Goal: Information Seeking & Learning: Learn about a topic

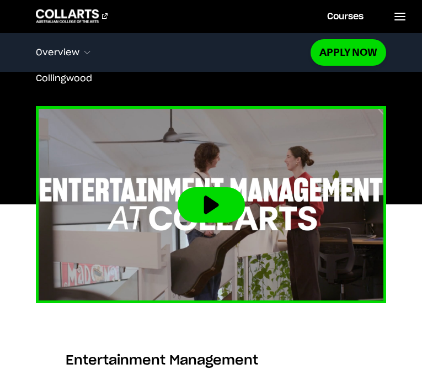
scroll to position [433, 0]
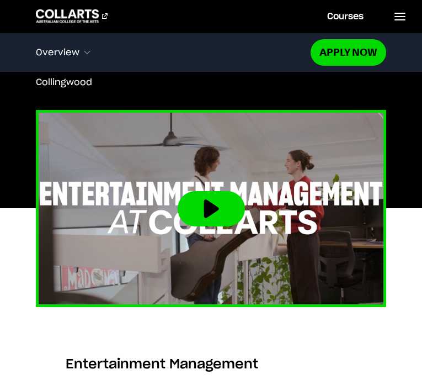
click at [221, 203] on button at bounding box center [211, 208] width 67 height 35
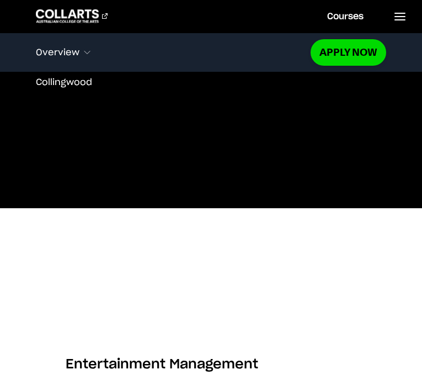
click at [77, 59] on button "Overview" at bounding box center [173, 52] width 275 height 23
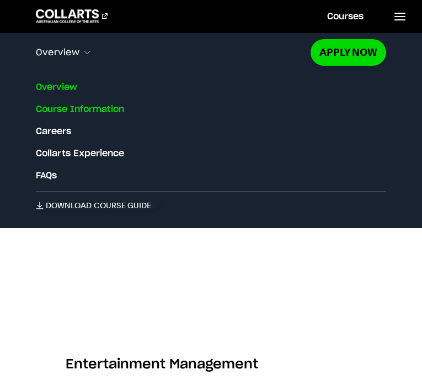
click at [86, 108] on link "Course Information" at bounding box center [80, 109] width 88 height 13
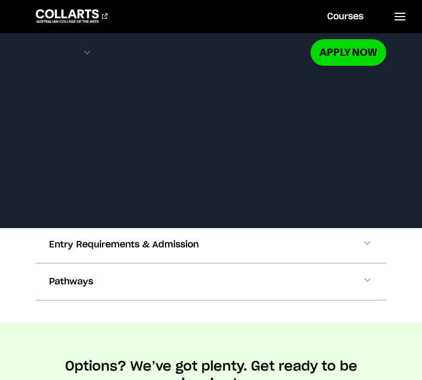
scroll to position [1585, 0]
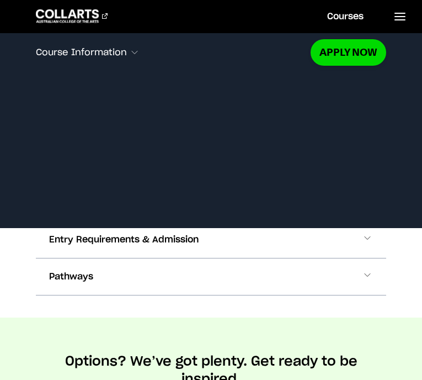
click at [192, 302] on section "Course Information Course Structure Bachelor of Applied Business (Entertainment…" at bounding box center [211, 201] width 351 height 232
click at [401, 17] on icon at bounding box center [400, 16] width 13 height 13
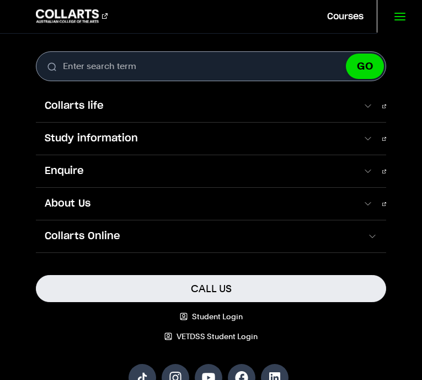
click at [401, 17] on icon at bounding box center [400, 16] width 13 height 13
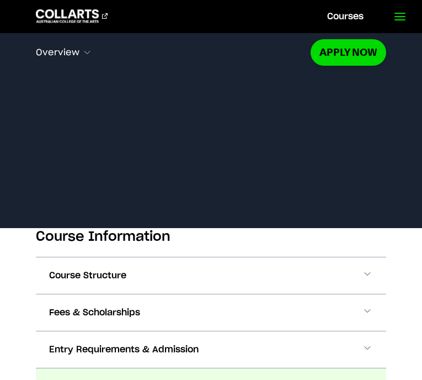
scroll to position [1477, 0]
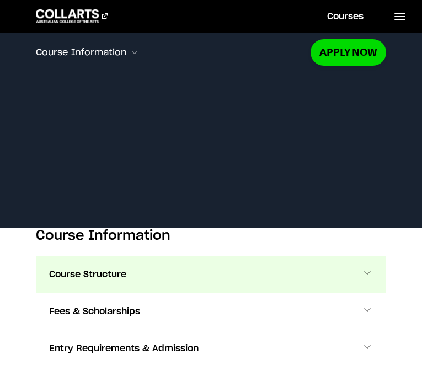
click at [161, 266] on button "Course Structure" at bounding box center [211, 274] width 351 height 36
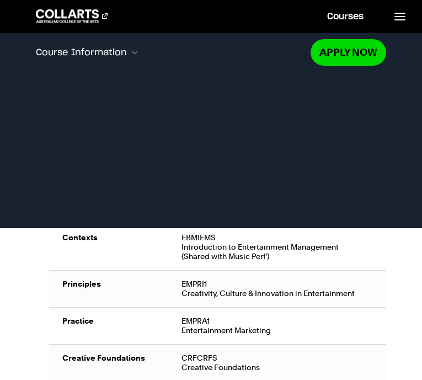
scroll to position [1713, 0]
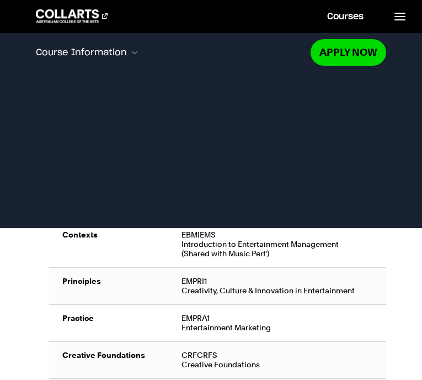
click at [228, 316] on div "EMPRA1 Entertainment Marketing" at bounding box center [278, 323] width 192 height 19
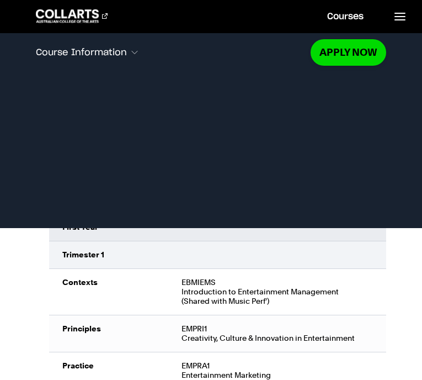
scroll to position [1663, 0]
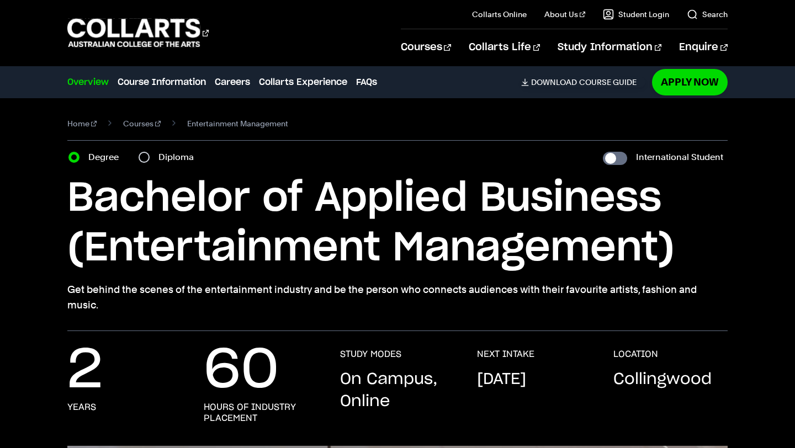
click at [147, 151] on div "Diploma" at bounding box center [170, 157] width 62 height 15
click at [144, 156] on input "Diploma" at bounding box center [144, 157] width 11 height 11
radio input "true"
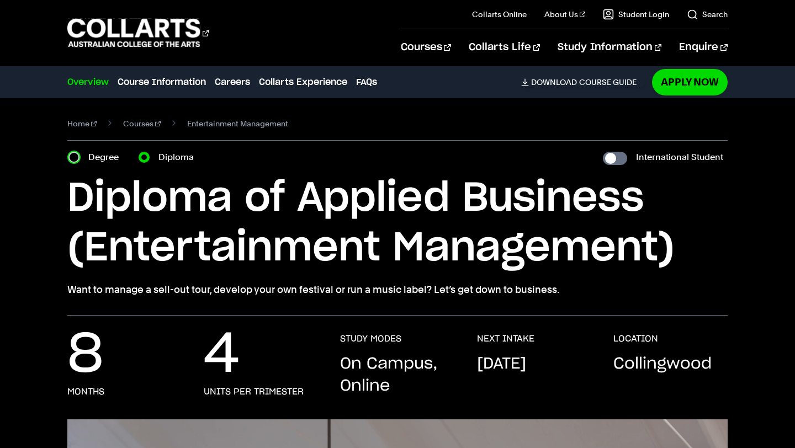
click at [75, 152] on input "Degree" at bounding box center [73, 157] width 11 height 11
radio input "true"
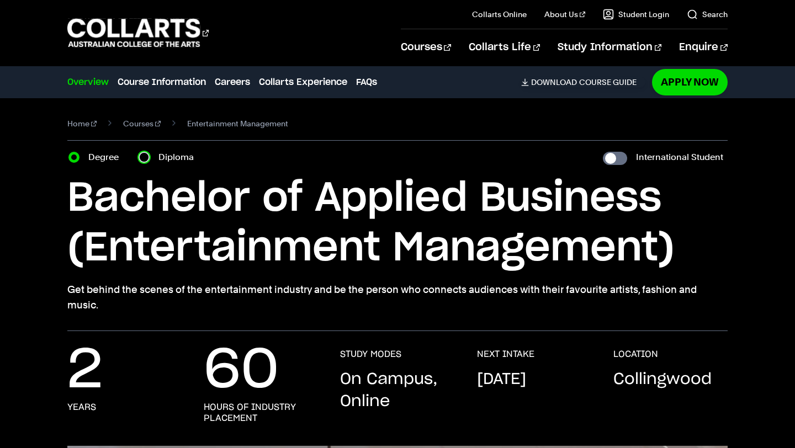
click at [143, 155] on input "Diploma" at bounding box center [144, 157] width 11 height 11
radio input "true"
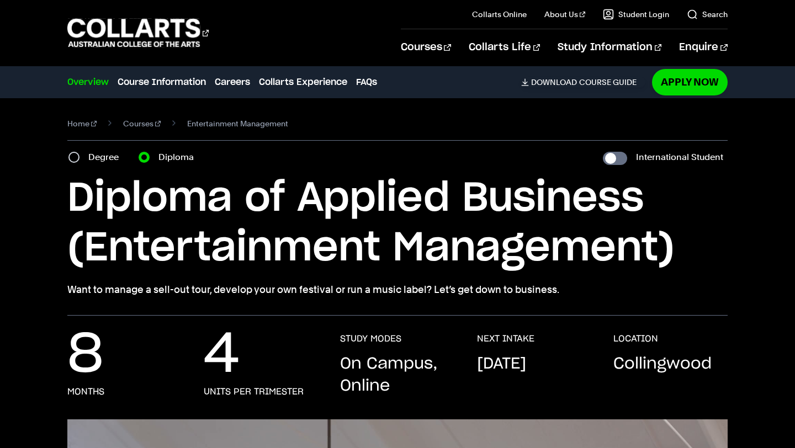
click at [80, 151] on div "Degree" at bounding box center [96, 157] width 57 height 15
click at [72, 152] on div "Degree" at bounding box center [96, 157] width 57 height 15
click at [75, 157] on input "Degree" at bounding box center [73, 157] width 11 height 11
radio input "true"
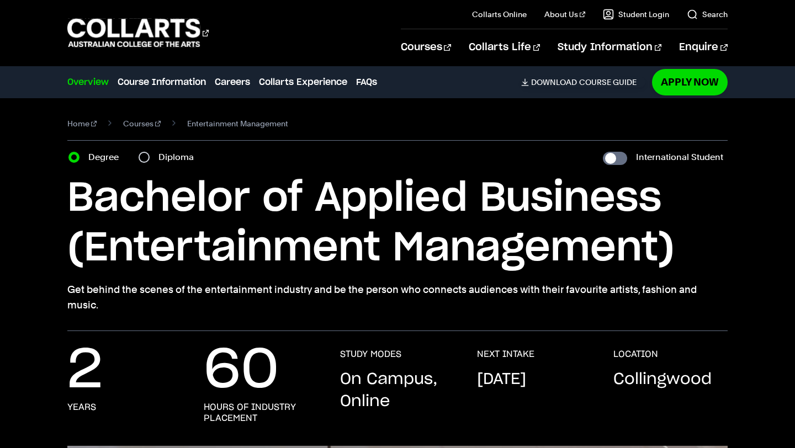
click at [153, 151] on div "Diploma" at bounding box center [170, 157] width 62 height 15
click at [146, 151] on div "Diploma" at bounding box center [170, 157] width 62 height 15
click at [141, 158] on input "Diploma" at bounding box center [144, 157] width 11 height 11
radio input "true"
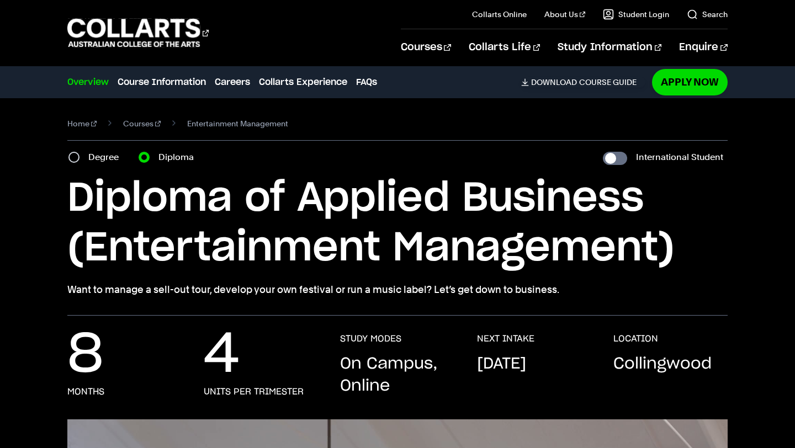
click at [85, 165] on div "Degree" at bounding box center [96, 157] width 57 height 15
click at [74, 163] on div "Degree" at bounding box center [96, 157] width 57 height 15
click at [71, 164] on div "Degree" at bounding box center [96, 157] width 57 height 15
click at [68, 158] on div "Course variant Degree Diploma" at bounding box center [134, 157] width 134 height 15
click at [70, 152] on div "Degree" at bounding box center [96, 157] width 57 height 15
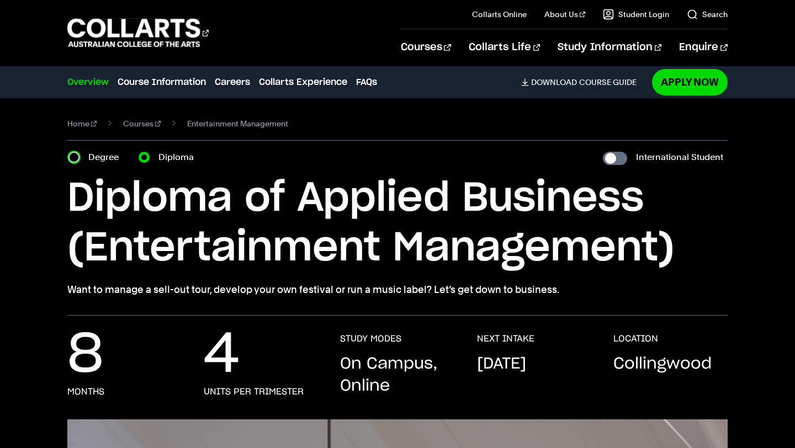
click at [71, 153] on input "Degree" at bounding box center [73, 157] width 11 height 11
radio input "true"
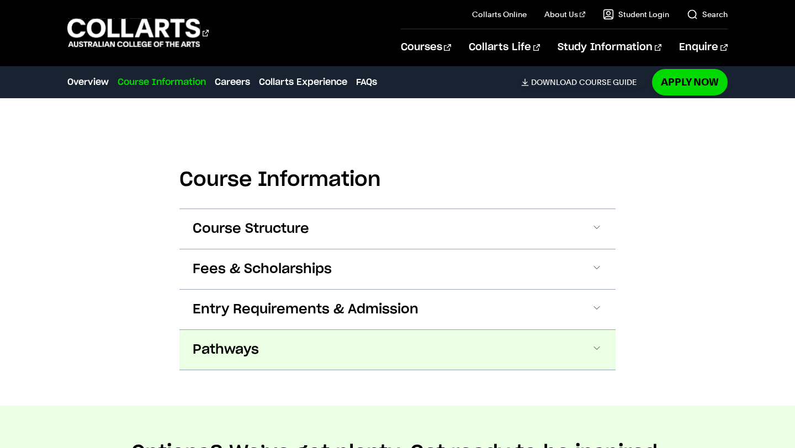
click at [330, 330] on button "Pathways" at bounding box center [397, 350] width 436 height 40
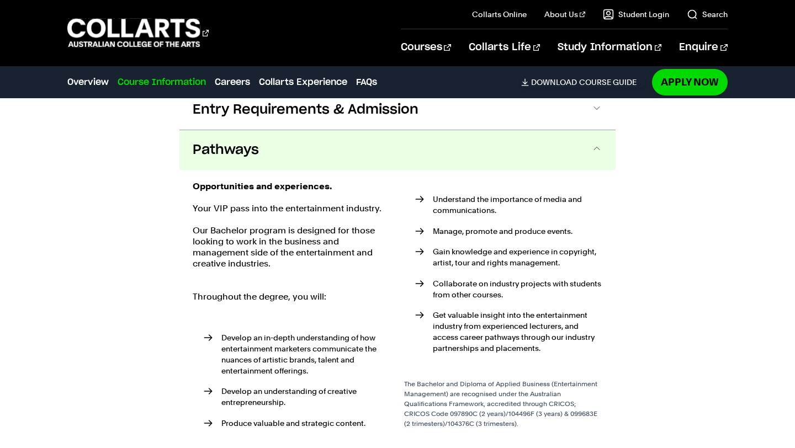
click at [351, 130] on button "Pathways" at bounding box center [397, 150] width 436 height 40
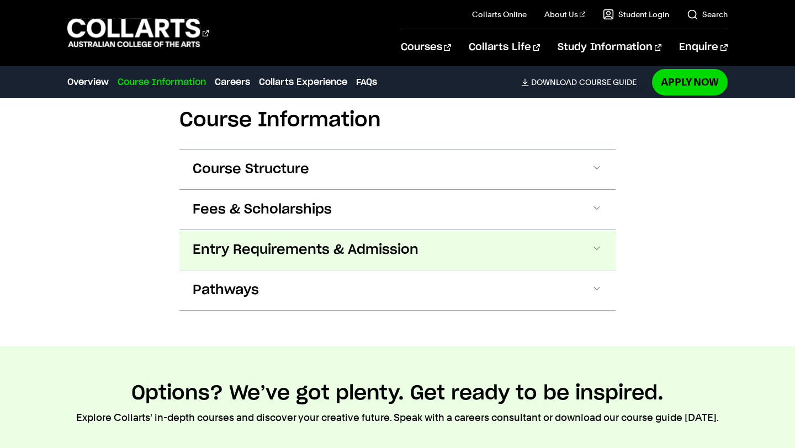
click at [352, 241] on span "Entry Requirements & Admission" at bounding box center [306, 250] width 226 height 18
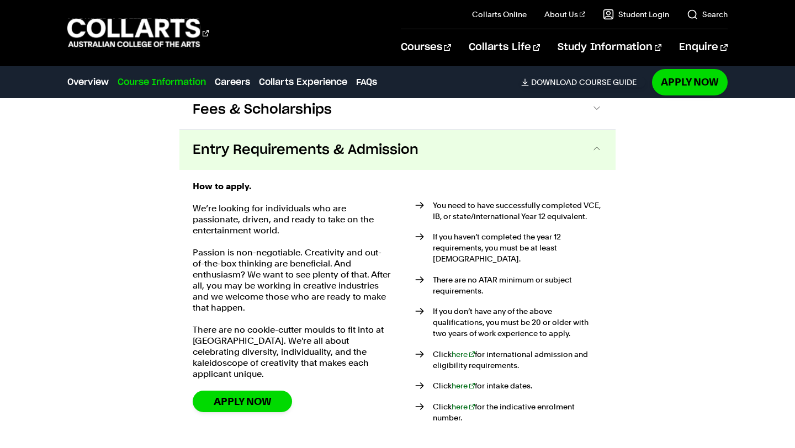
scroll to position [1651, 0]
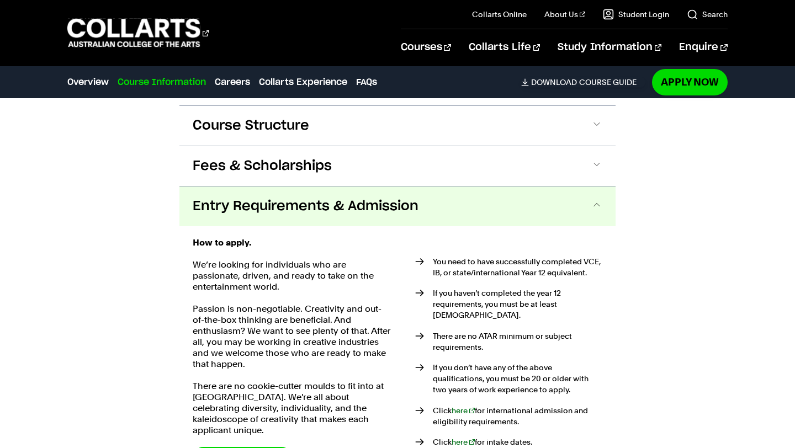
click at [363, 198] on span "Entry Requirements & Admission" at bounding box center [306, 207] width 226 height 18
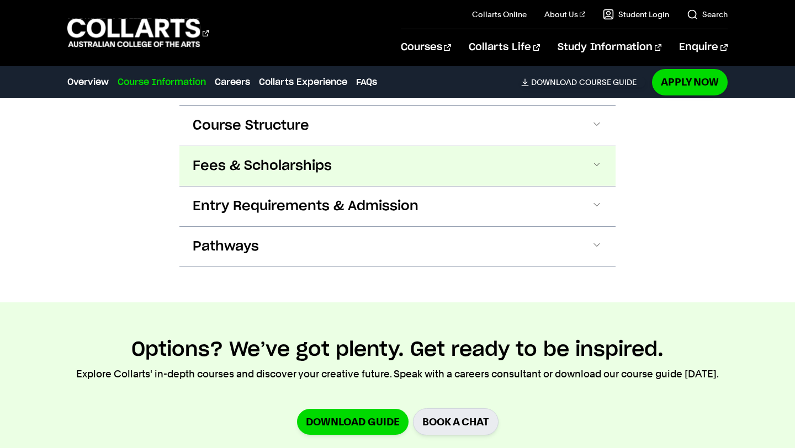
click at [363, 146] on button "Fees & Scholarships" at bounding box center [397, 166] width 436 height 40
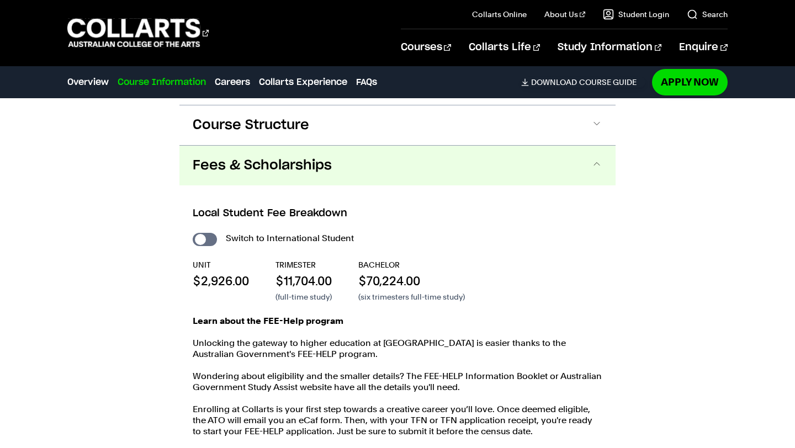
scroll to position [1647, 0]
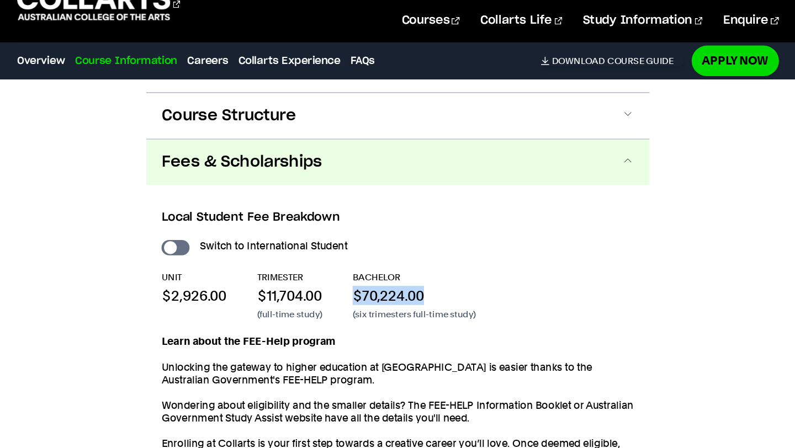
drag, startPoint x: 427, startPoint y: 248, endPoint x: 360, endPoint y: 257, distance: 67.9
click at [360, 277] on p "$70,224.00" at bounding box center [411, 285] width 107 height 17
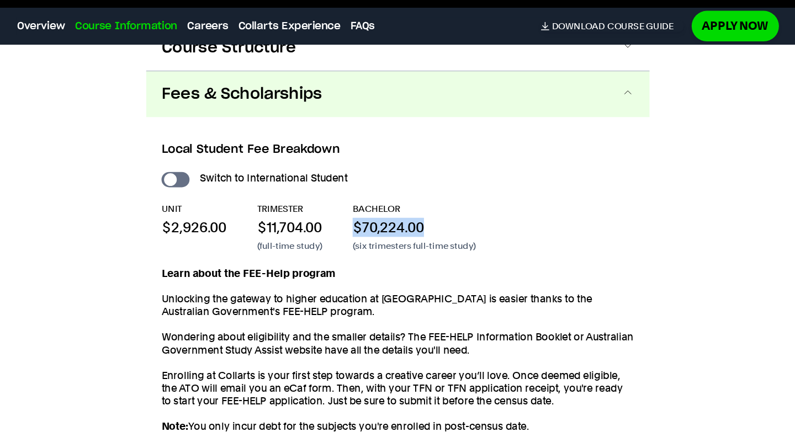
scroll to position [1676, 0]
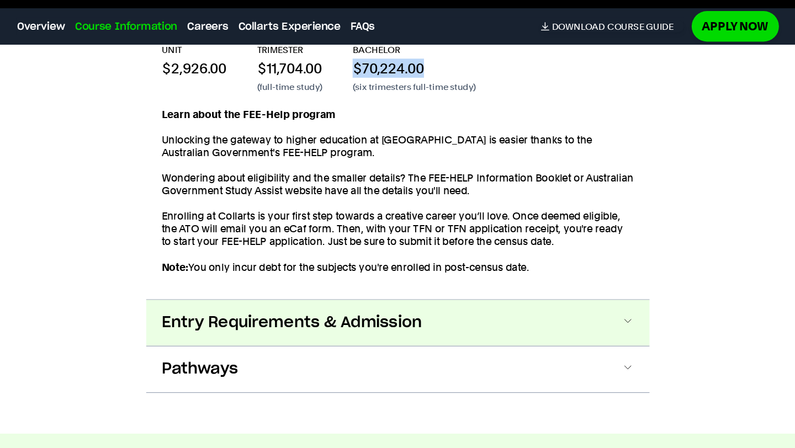
click at [328, 331] on span "Entry Requirements & Admission" at bounding box center [306, 340] width 226 height 18
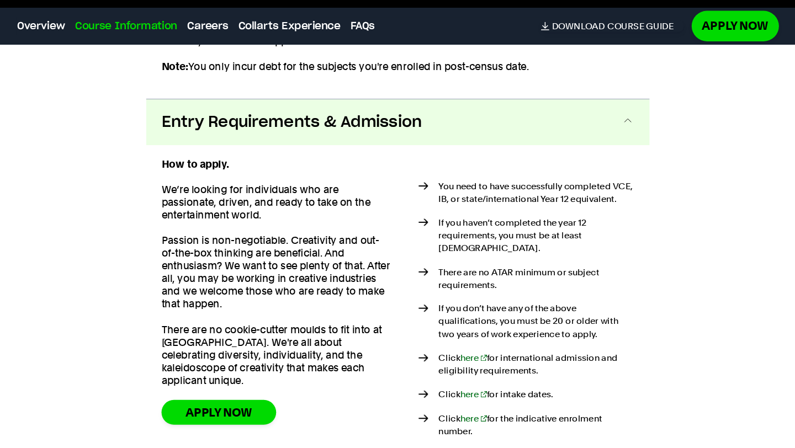
scroll to position [2003, 0]
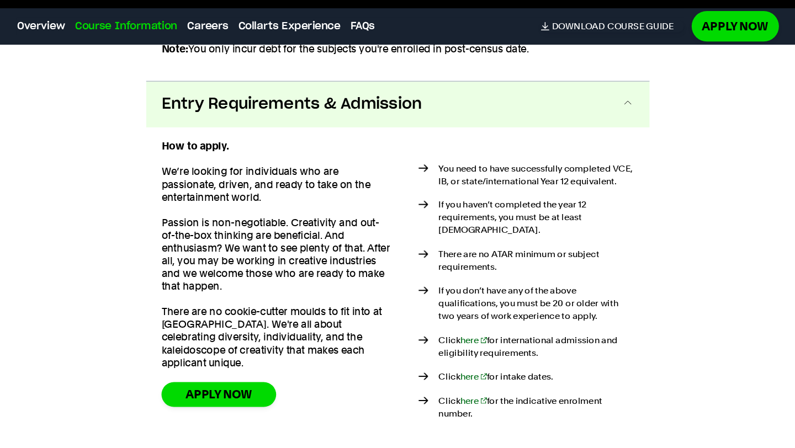
click at [354, 141] on span "Entry Requirements & Admission" at bounding box center [306, 150] width 226 height 18
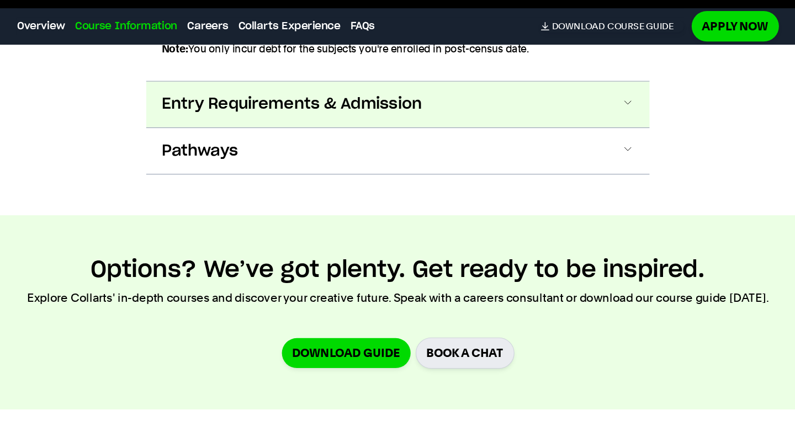
click at [354, 141] on span "Entry Requirements & Admission" at bounding box center [306, 150] width 226 height 18
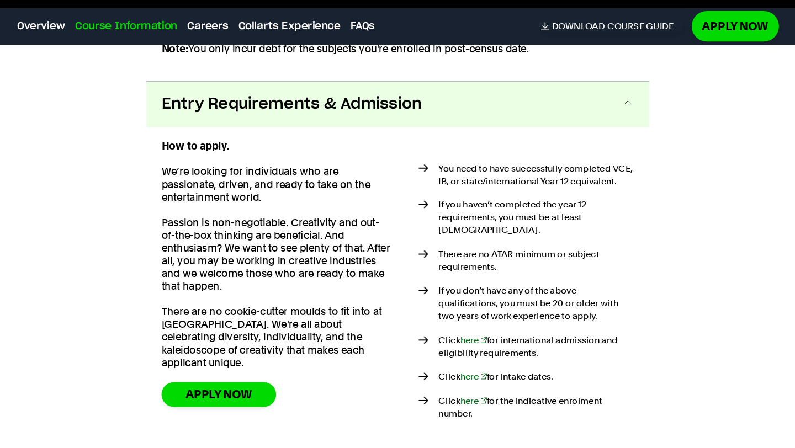
click at [354, 141] on span "Entry Requirements & Admission" at bounding box center [306, 150] width 226 height 18
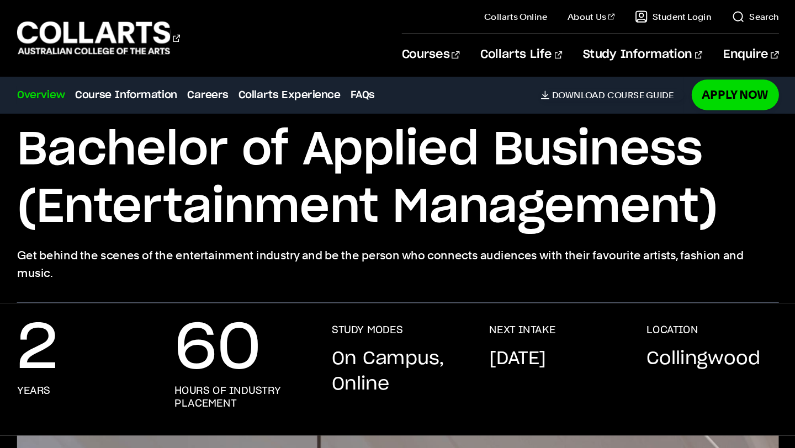
scroll to position [0, 0]
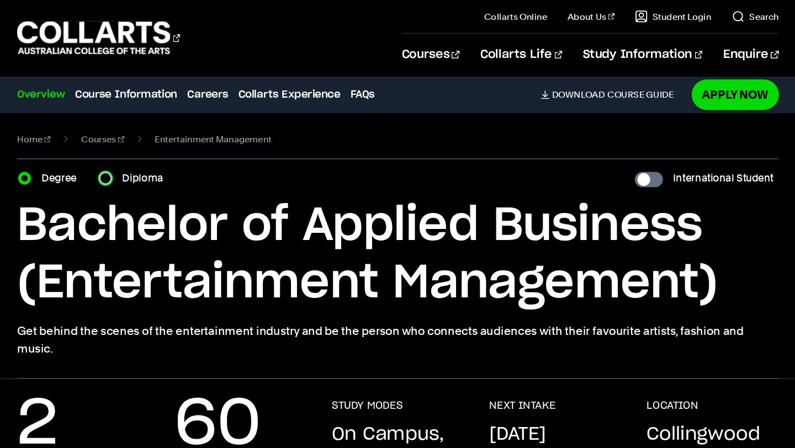
click at [147, 156] on input "Diploma" at bounding box center [144, 154] width 11 height 11
radio input "true"
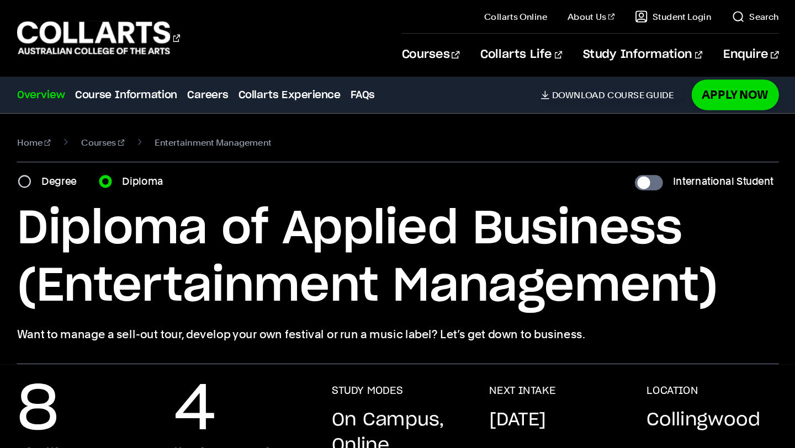
click at [63, 159] on div "Home Courses Entertainment Management Course variant Degree Diploma Internation…" at bounding box center [397, 206] width 795 height 217
click at [76, 160] on input "Degree" at bounding box center [73, 157] width 11 height 11
radio input "true"
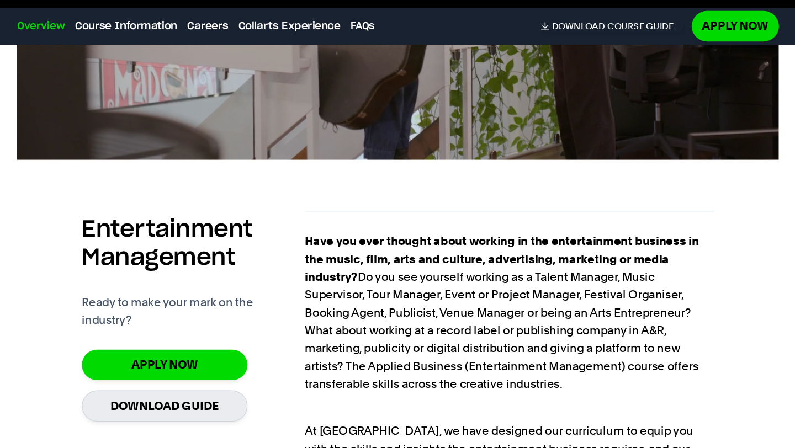
scroll to position [619, 0]
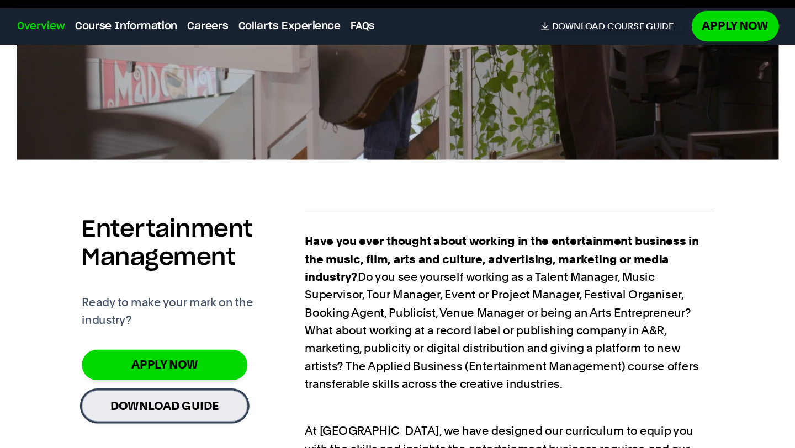
click at [211, 398] on link "Download Guide" at bounding box center [196, 411] width 144 height 27
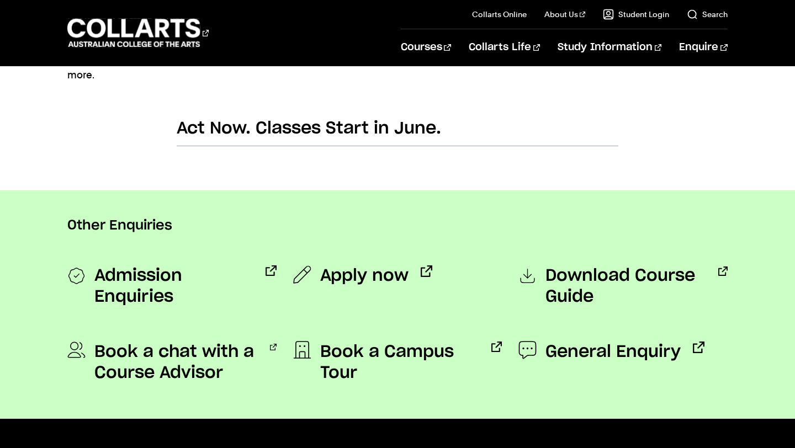
scroll to position [826, 0]
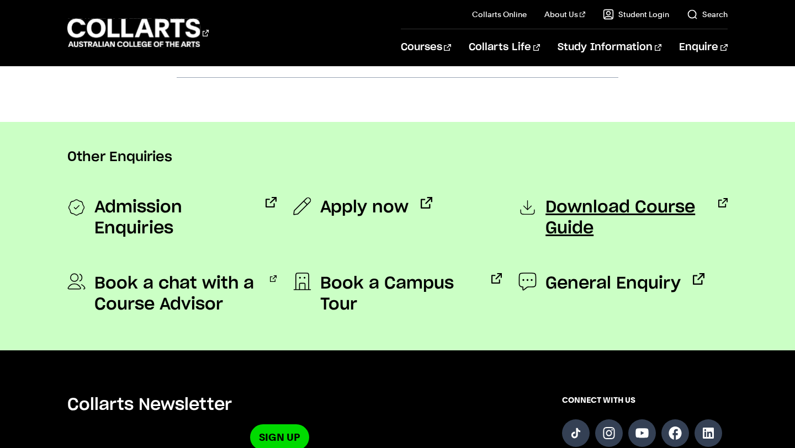
click at [620, 220] on span "Download Course Guide" at bounding box center [625, 218] width 161 height 42
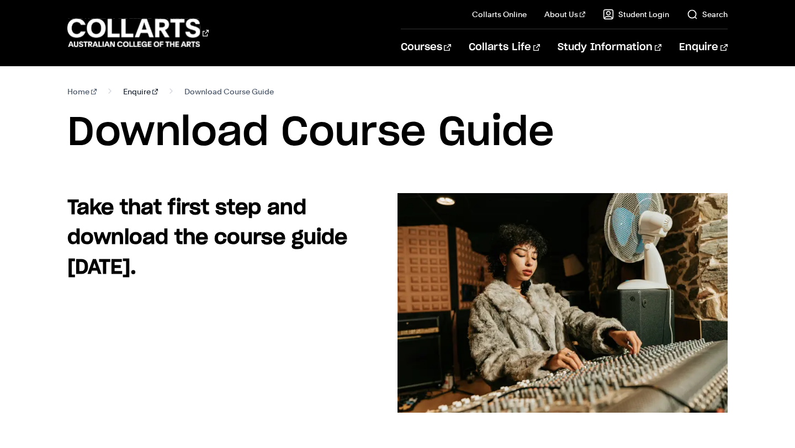
click at [131, 89] on link "Enquire" at bounding box center [140, 91] width 35 height 15
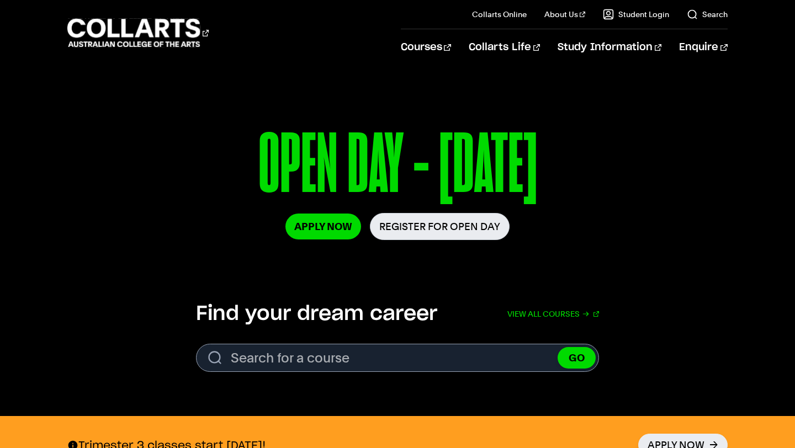
scroll to position [131, 0]
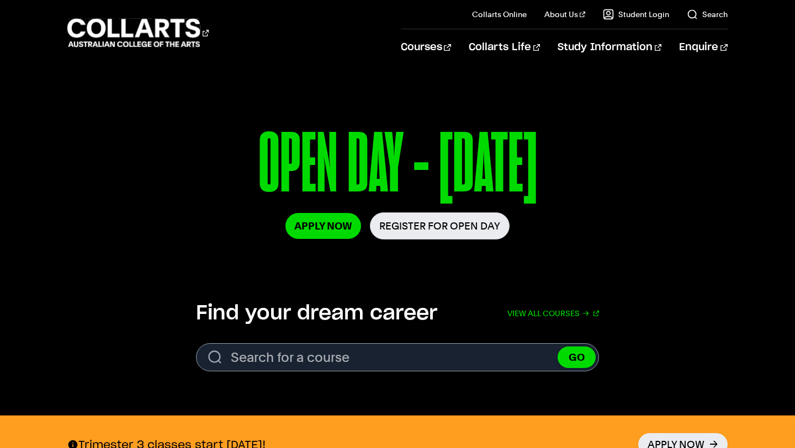
click at [379, 373] on section "Find your dream career View all courses Search. Search for a course GO View all…" at bounding box center [397, 341] width 795 height 150
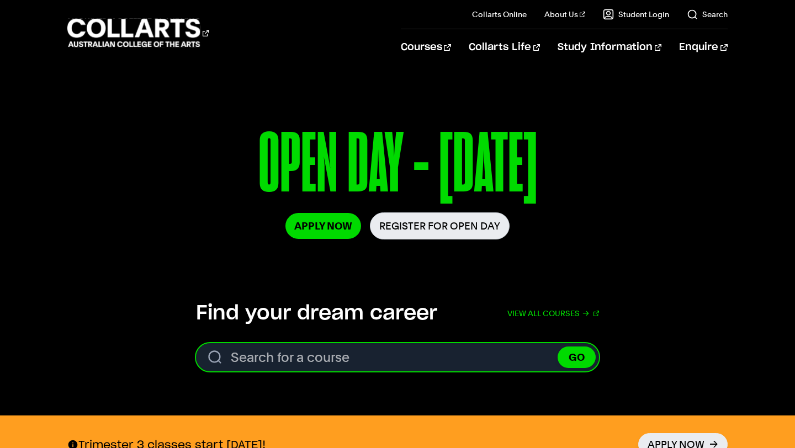
click at [387, 351] on input "Search for a course" at bounding box center [397, 357] width 403 height 28
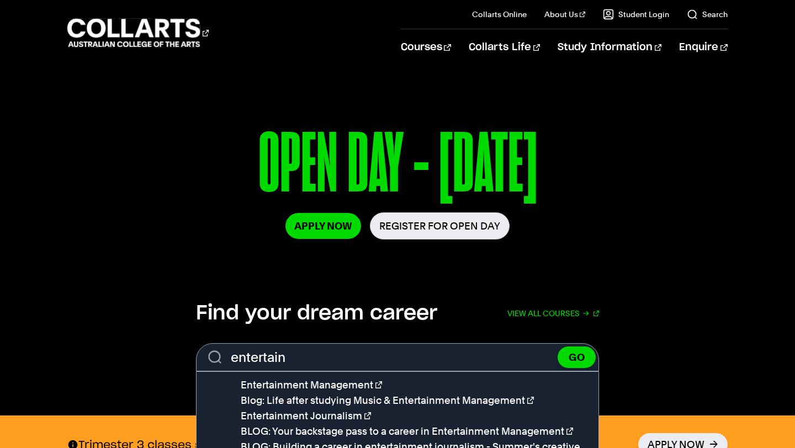
click at [424, 384] on li "Entertainment Management" at bounding box center [420, 385] width 358 height 15
click at [358, 378] on li "Entertainment Management" at bounding box center [420, 385] width 358 height 15
click at [355, 380] on link "Entertainment Management" at bounding box center [311, 385] width 141 height 12
type input "Entertainment Management"
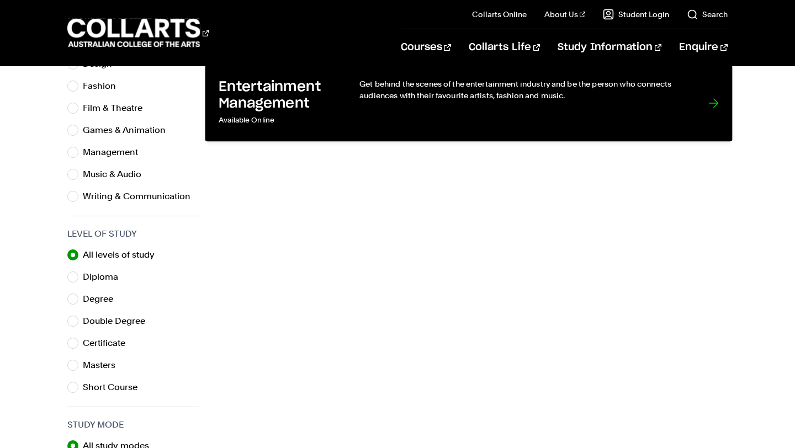
scroll to position [409, 0]
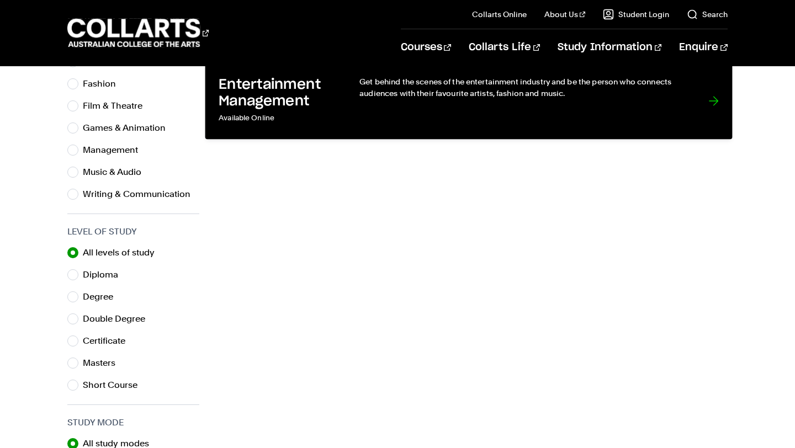
click at [353, 108] on link "Entertainment Management Available Online Get behind the scenes of the entertai…" at bounding box center [468, 101] width 527 height 77
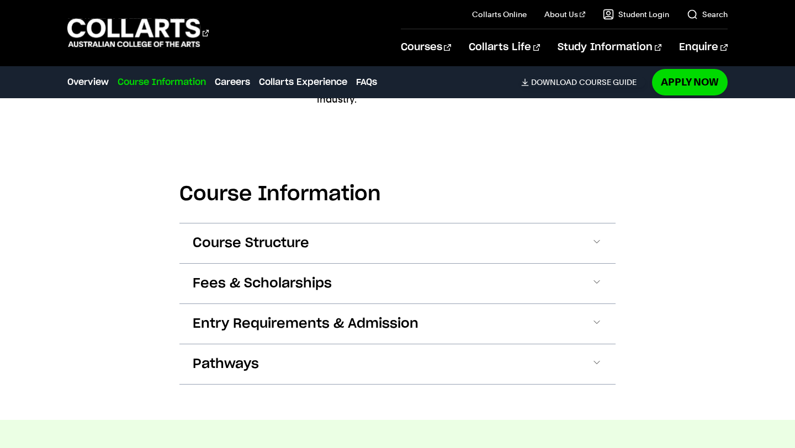
scroll to position [1540, 0]
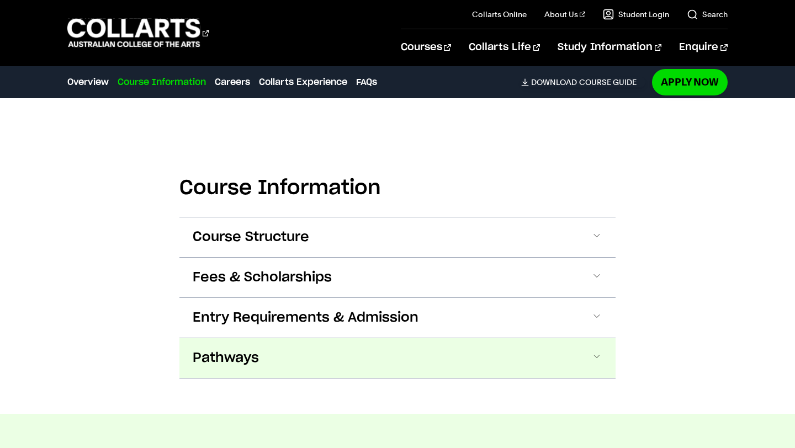
click at [403, 338] on button "Pathways" at bounding box center [397, 358] width 436 height 40
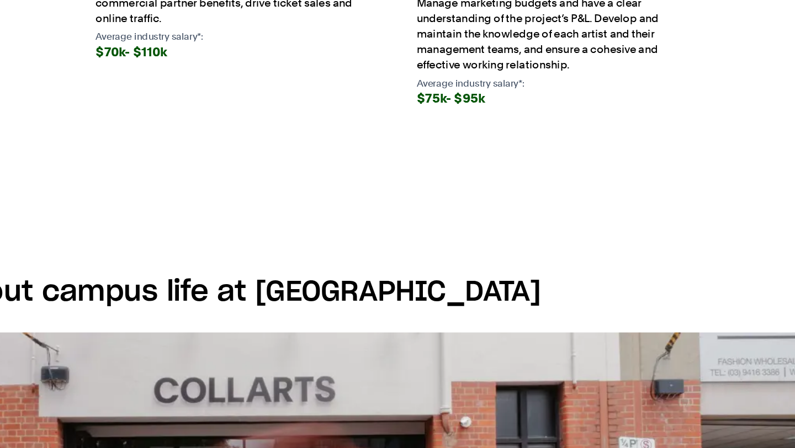
scroll to position [2867, 0]
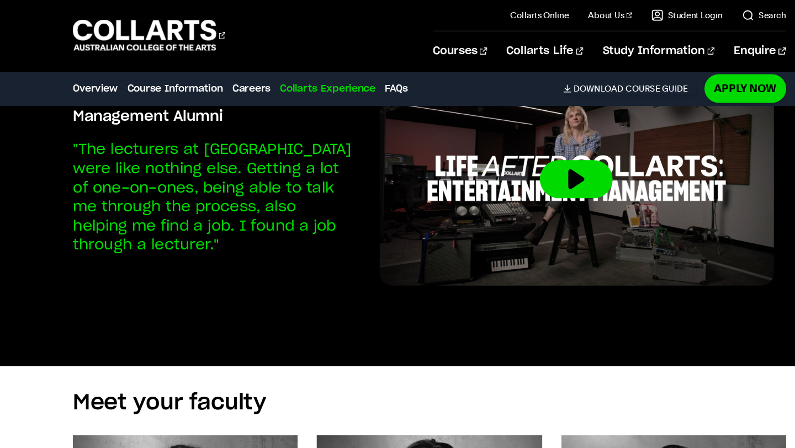
scroll to position [3231, 0]
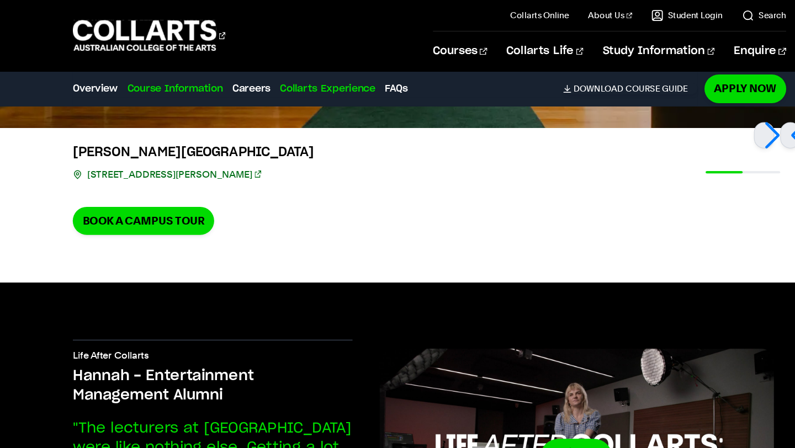
click at [178, 84] on link "Course Information" at bounding box center [162, 82] width 88 height 13
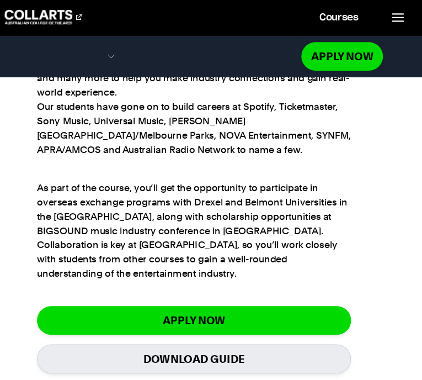
scroll to position [1307, 0]
